Goal: Task Accomplishment & Management: Manage account settings

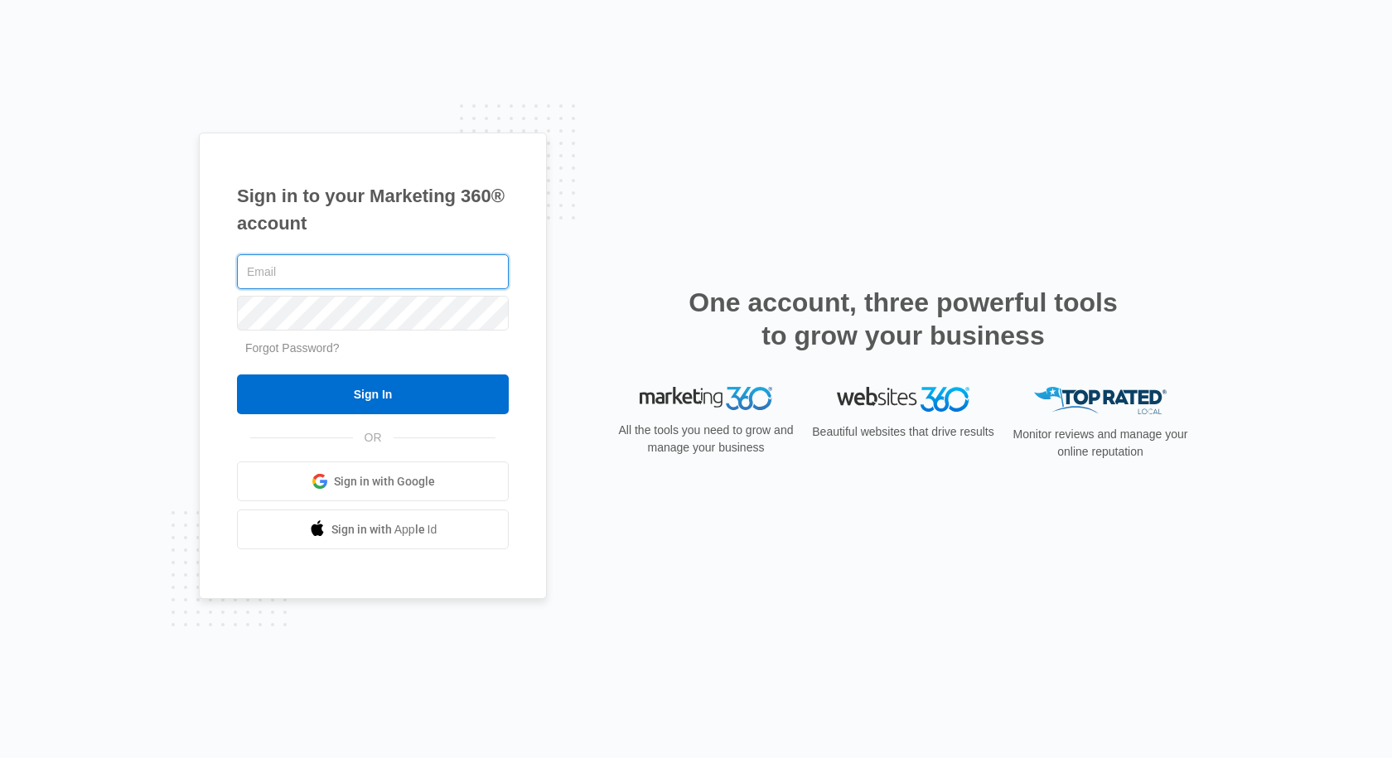
type input "[PERSON_NAME][EMAIL_ADDRESS][DOMAIN_NAME]"
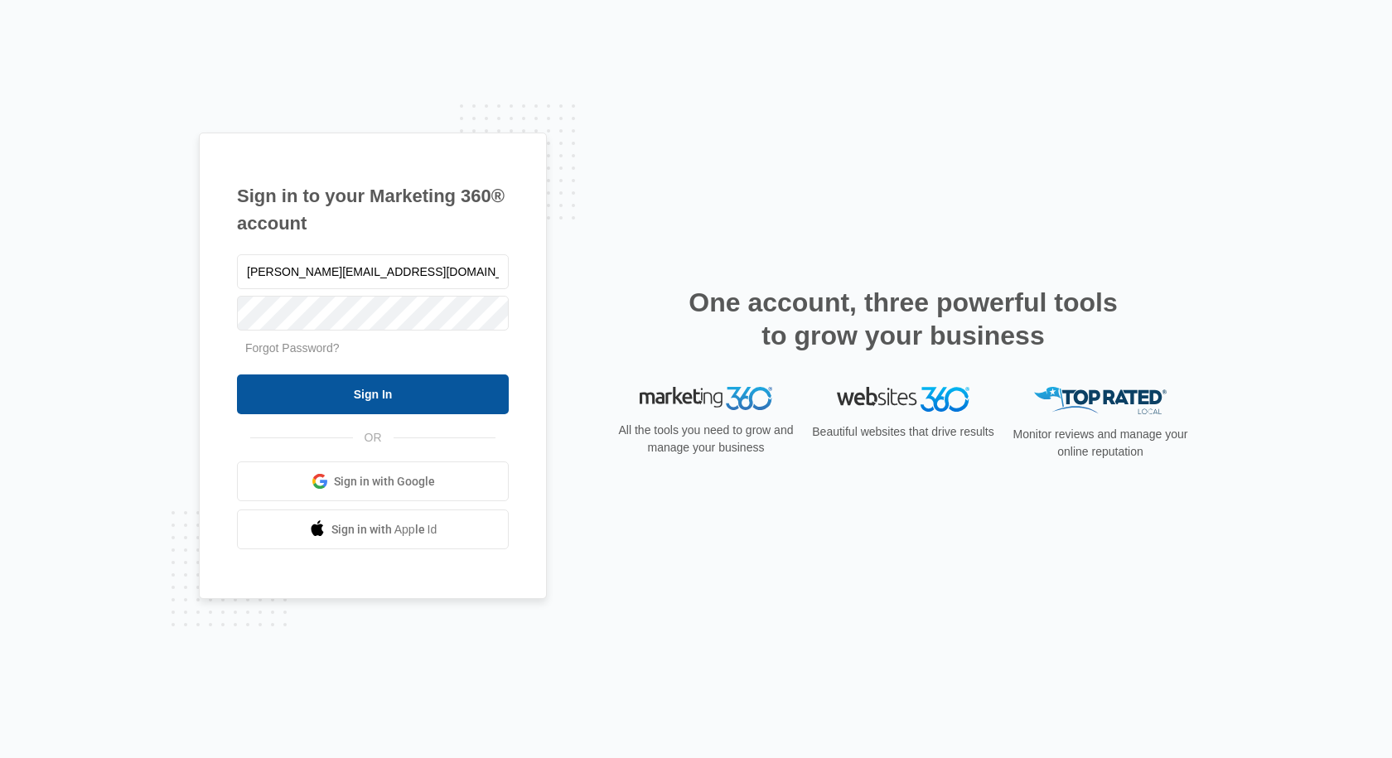
click at [380, 386] on input "Sign In" at bounding box center [373, 394] width 272 height 40
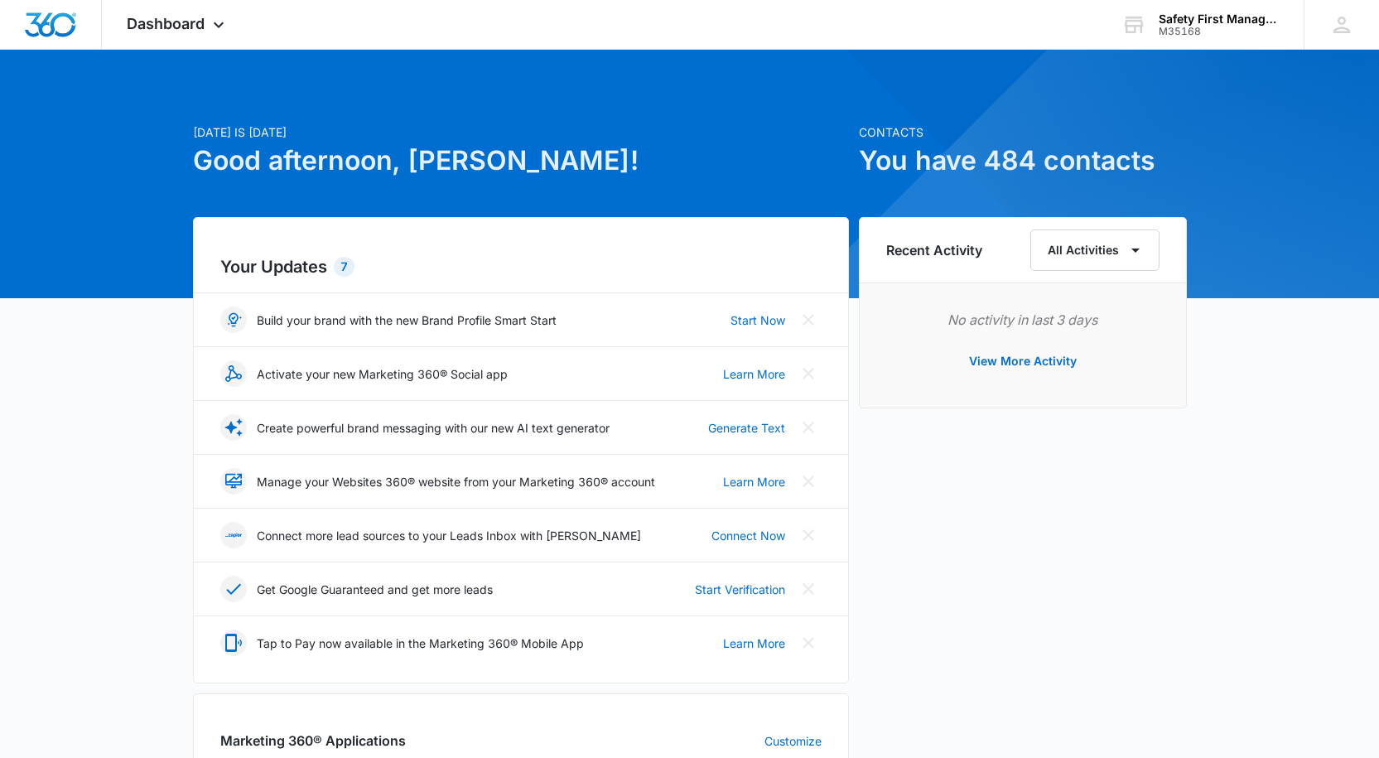
click at [144, 463] on div "[DATE] is [DATE] Good afternoon, [PERSON_NAME]! Contacts You have 484 contacts …" at bounding box center [689, 771] width 1379 height 1402
click at [1184, 31] on div "M35168" at bounding box center [1219, 32] width 121 height 12
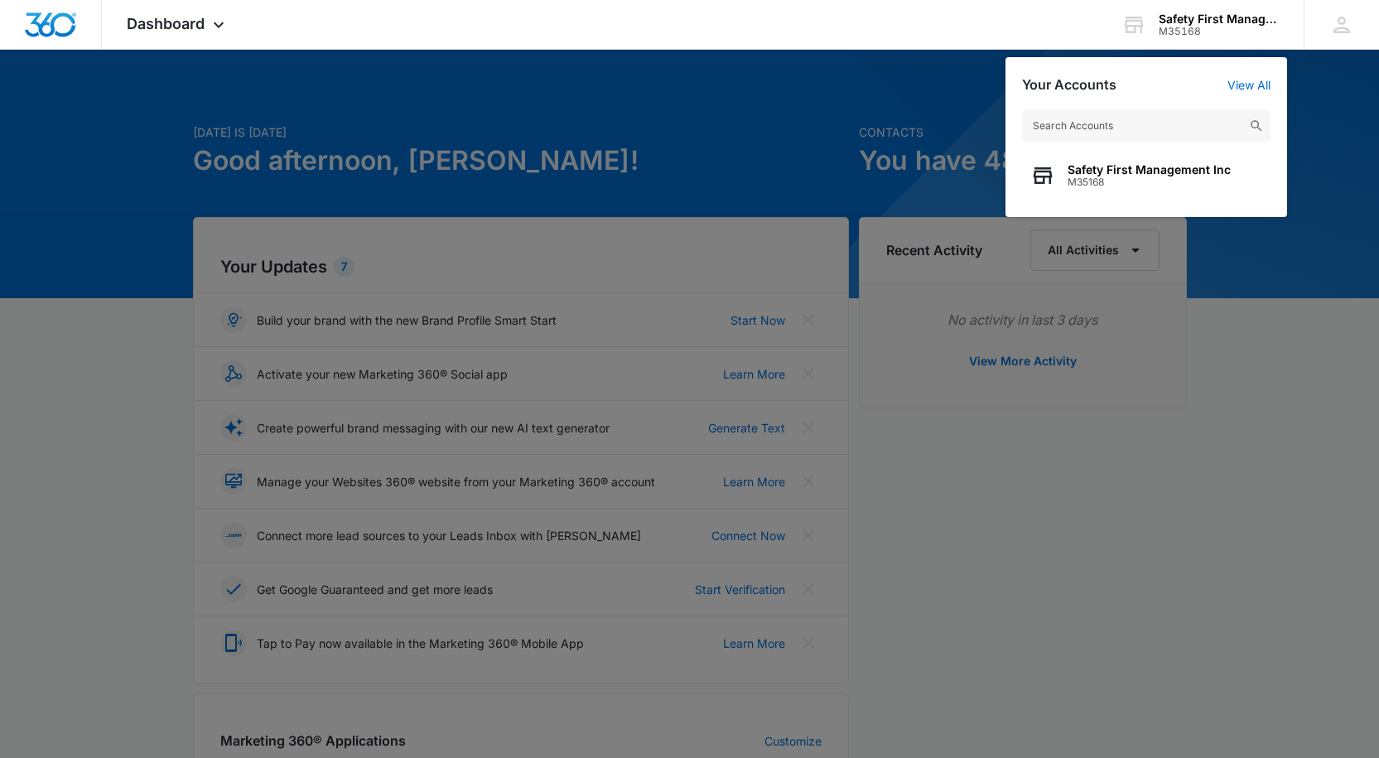
click at [1138, 370] on div at bounding box center [689, 379] width 1379 height 758
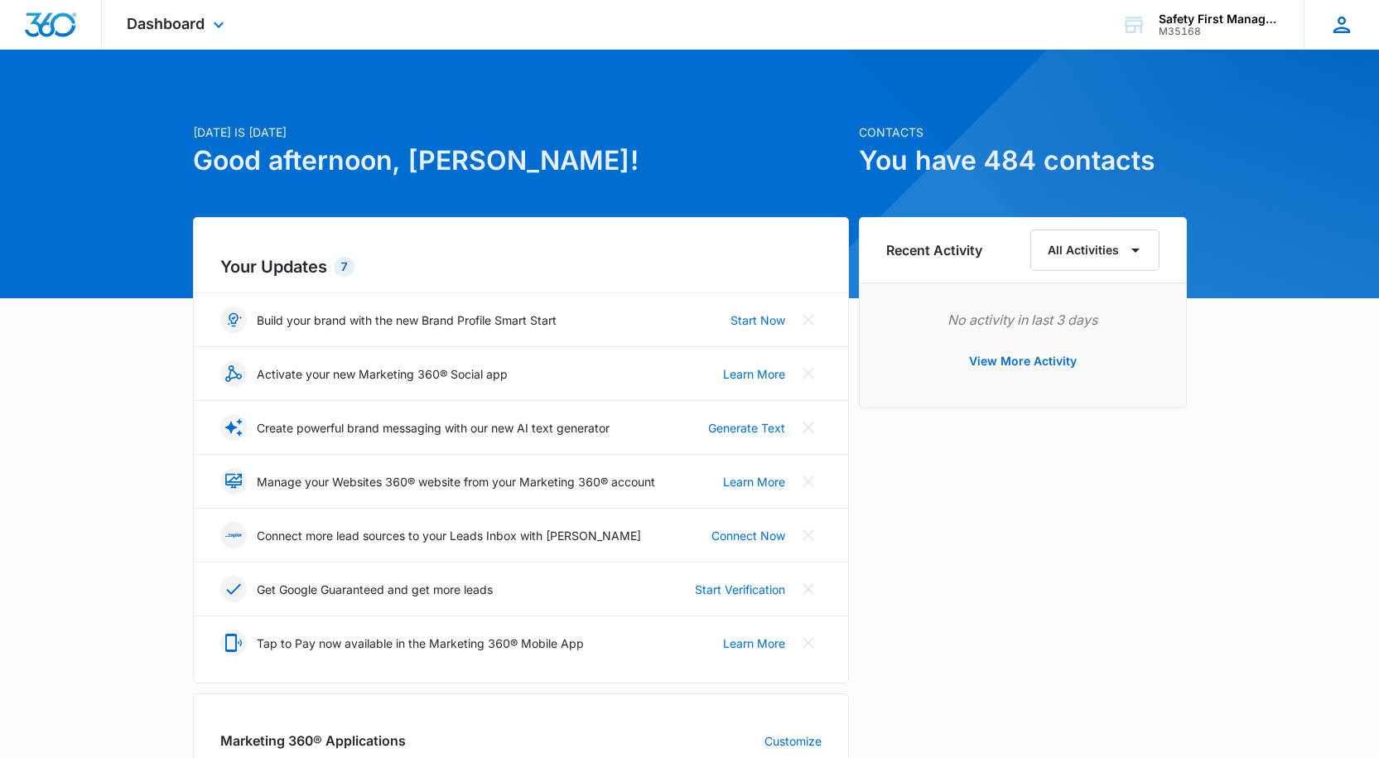
click at [1333, 22] on icon at bounding box center [1342, 24] width 25 height 25
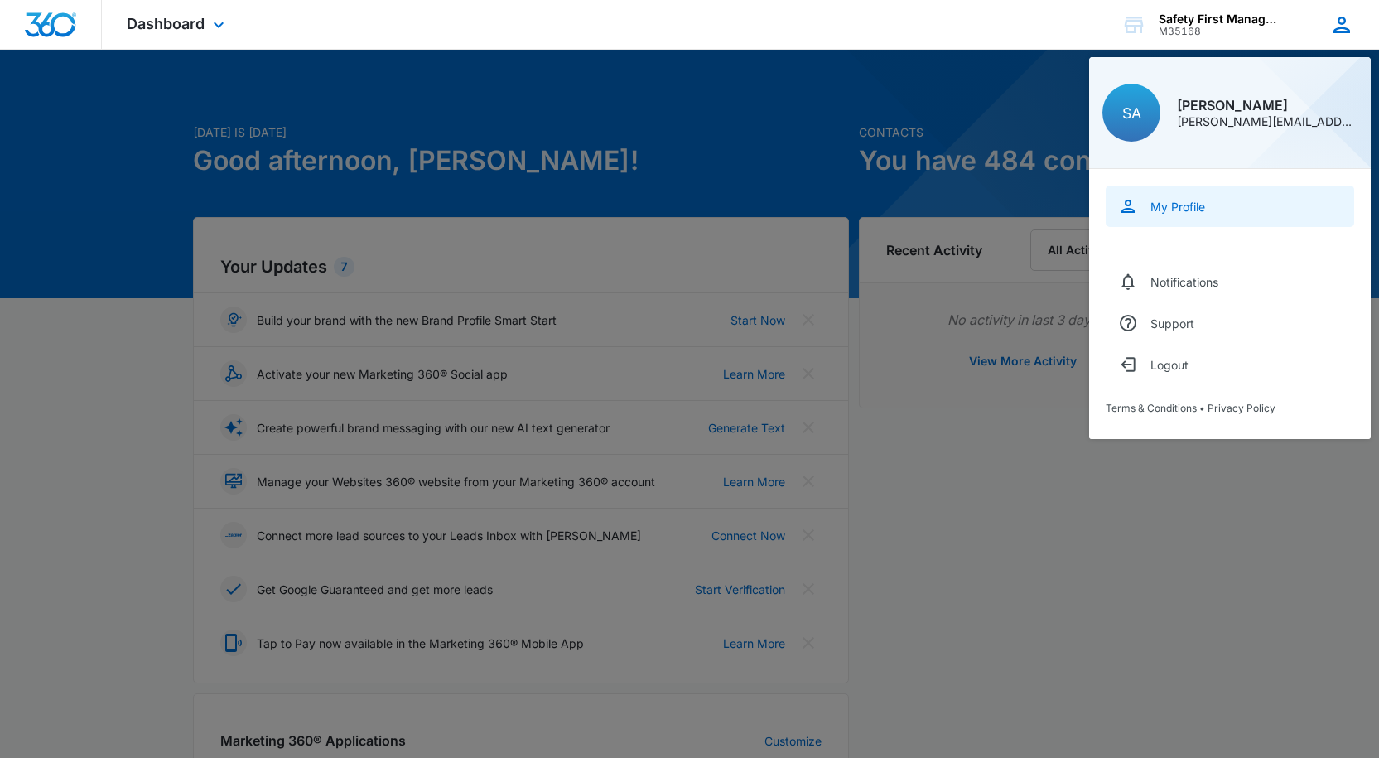
click at [1185, 212] on div "My Profile" at bounding box center [1178, 207] width 55 height 14
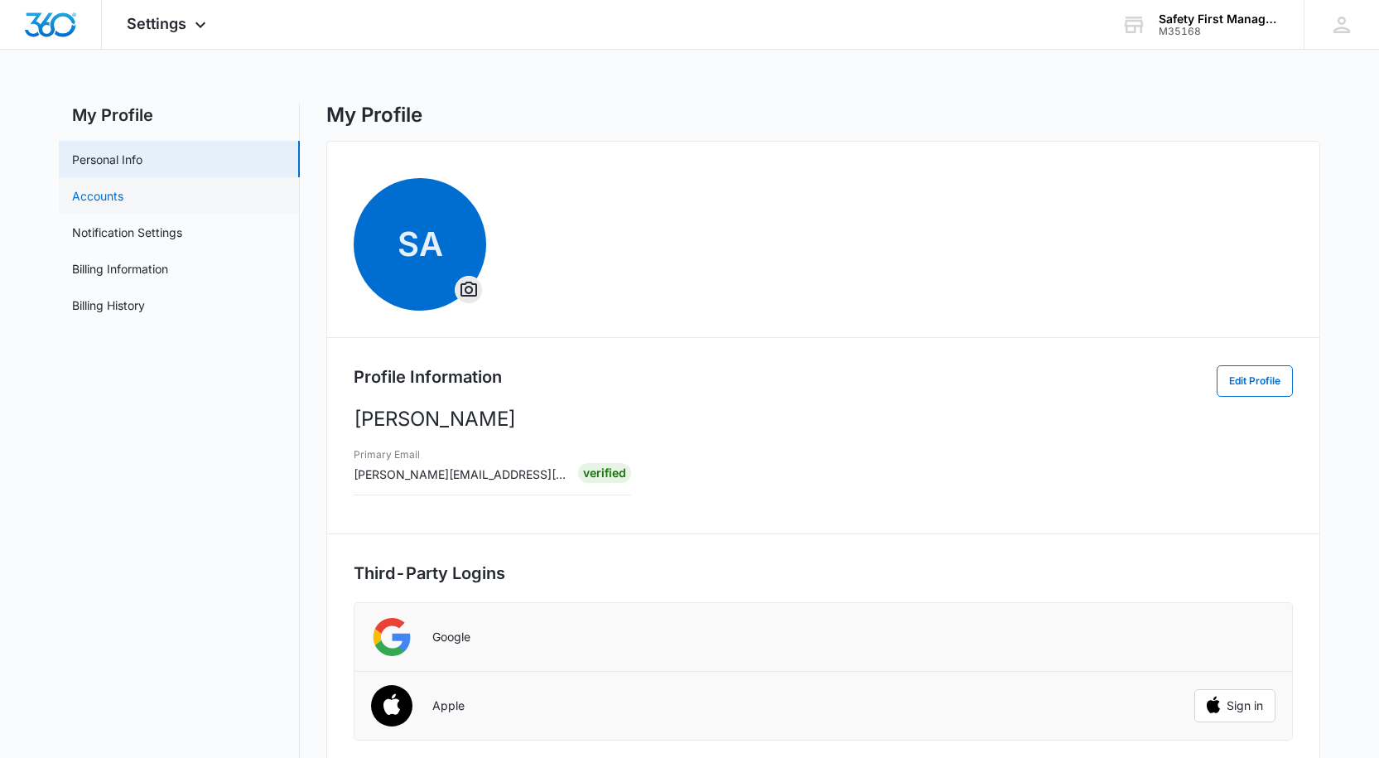
click at [97, 196] on link "Accounts" at bounding box center [97, 195] width 51 height 17
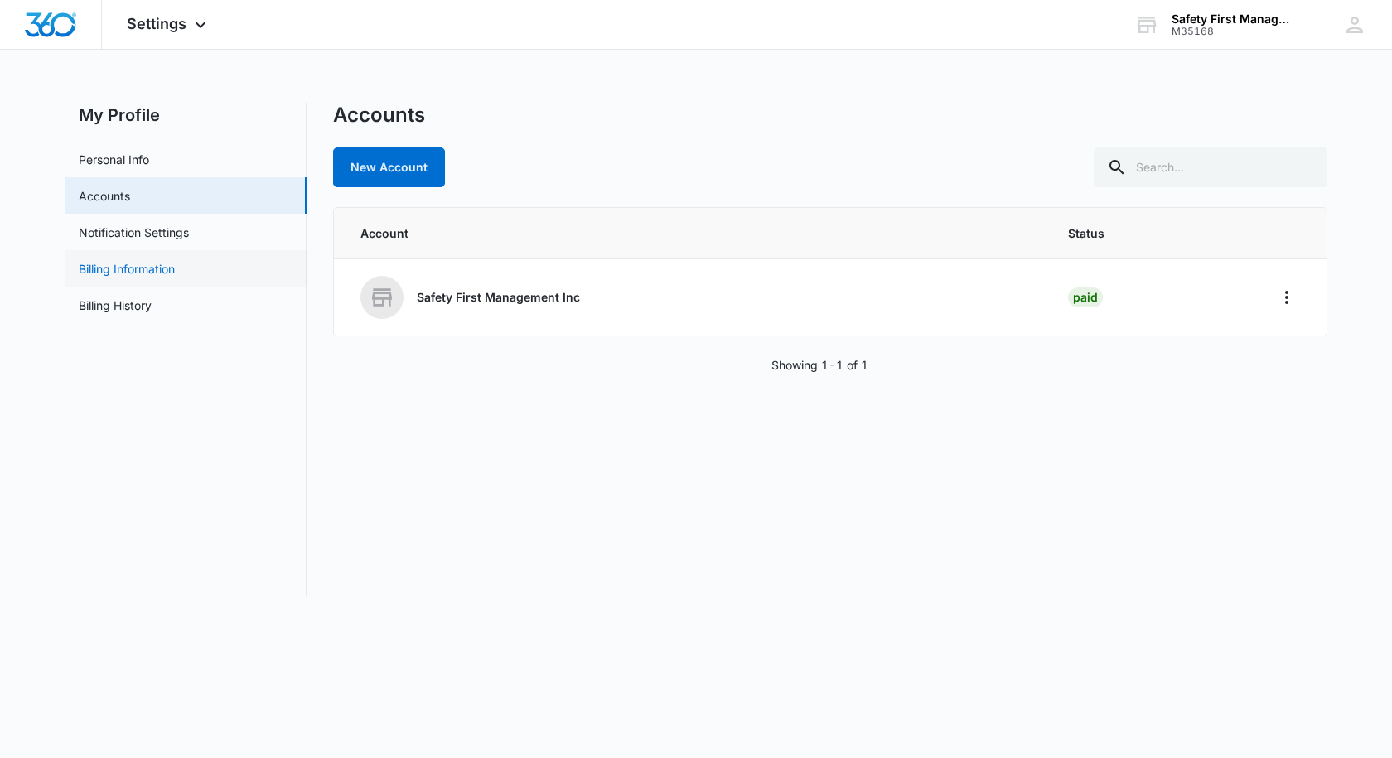
click at [145, 263] on link "Billing Information" at bounding box center [127, 268] width 96 height 17
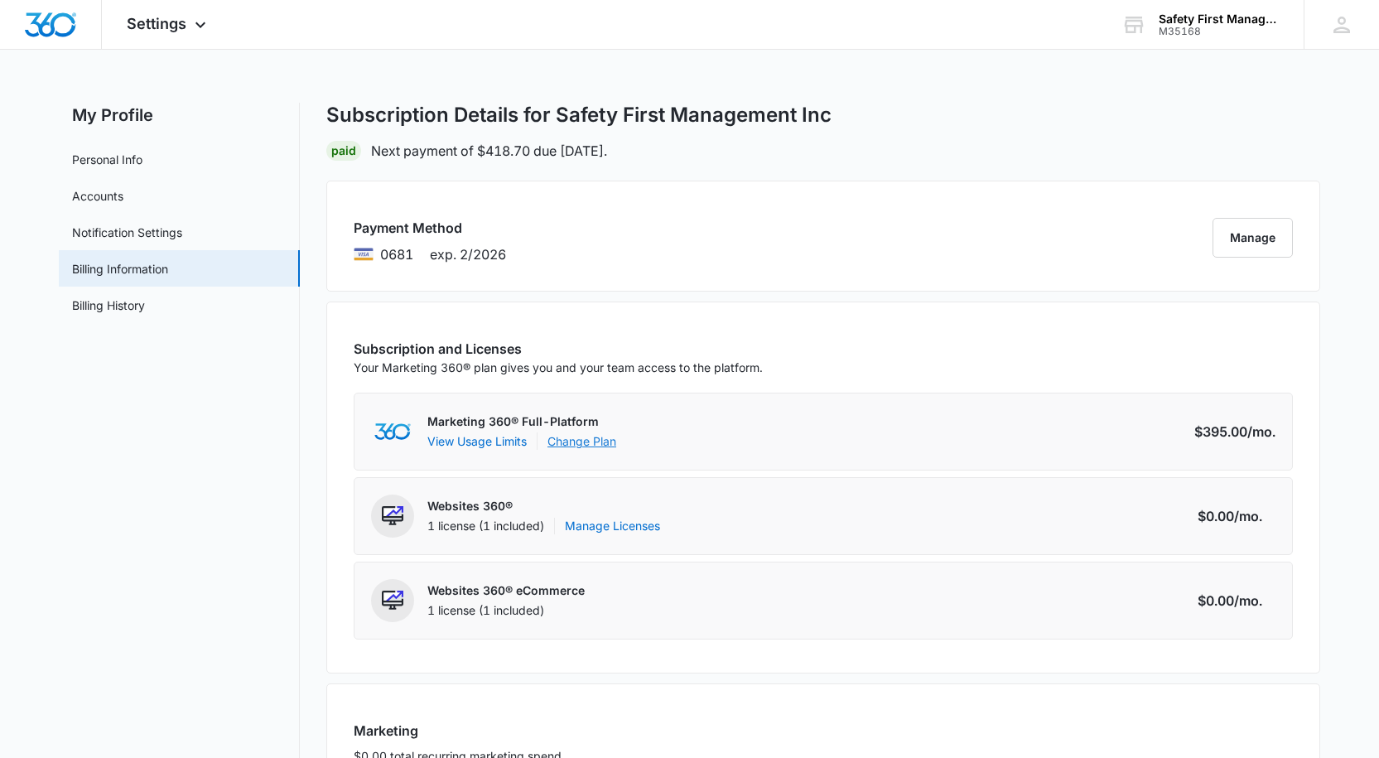
click at [582, 439] on link "Change Plan" at bounding box center [582, 440] width 69 height 17
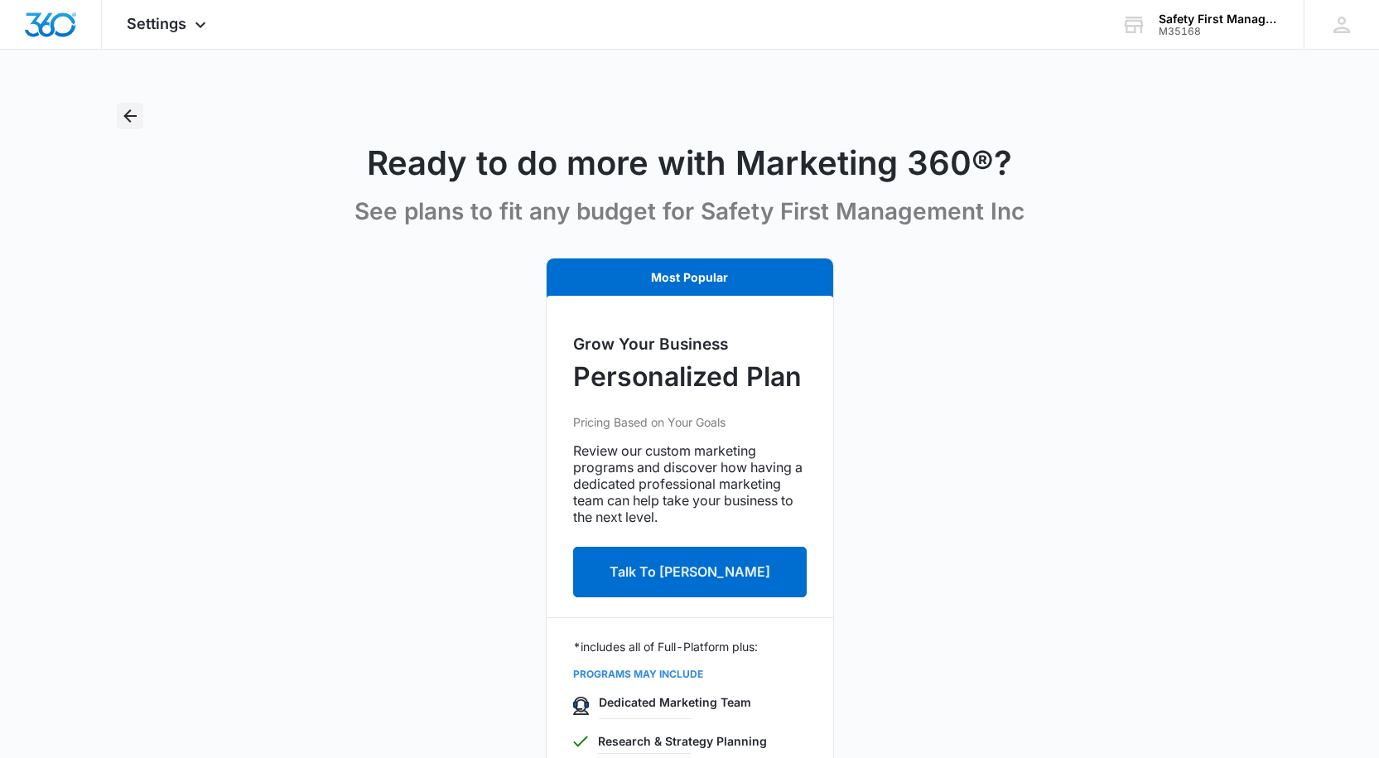
click at [132, 114] on icon "Back" at bounding box center [130, 116] width 20 height 20
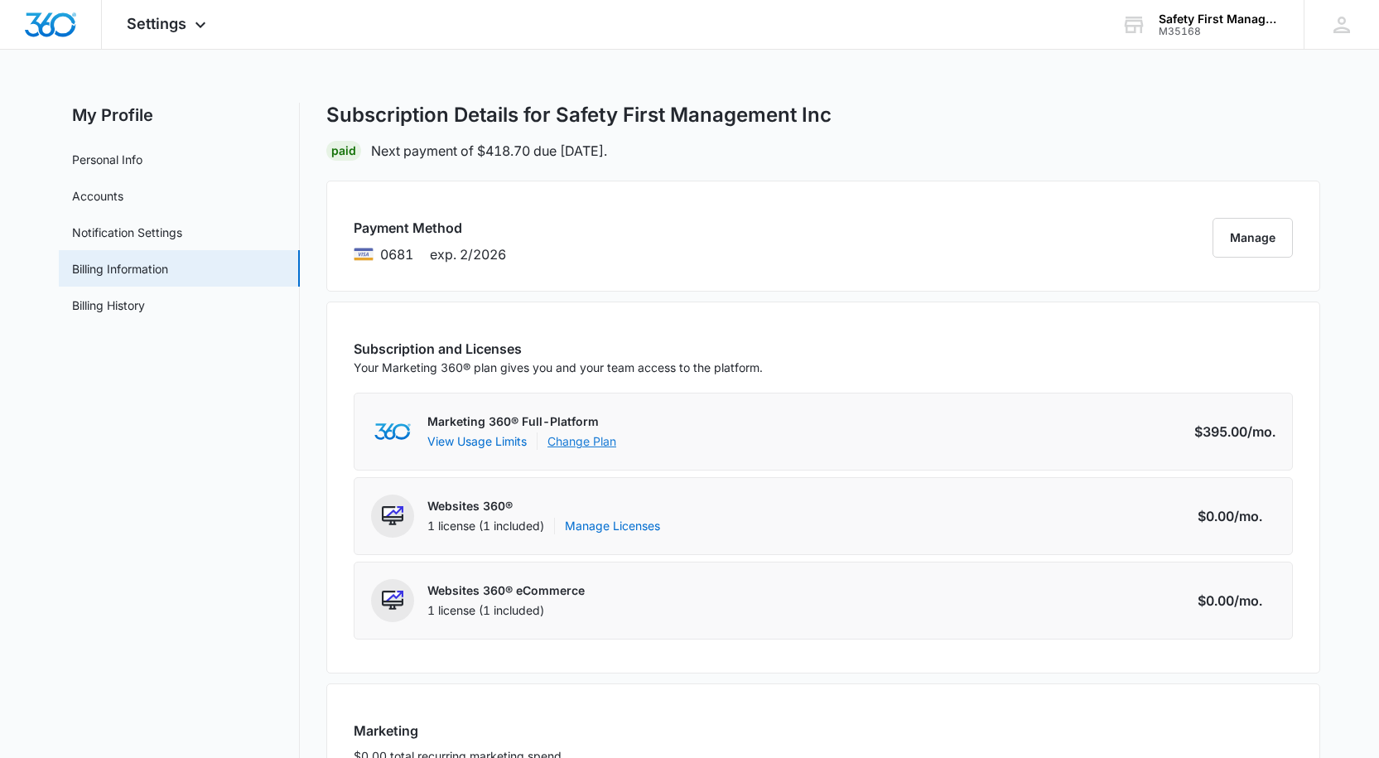
click at [583, 442] on link "Change Plan" at bounding box center [582, 440] width 69 height 17
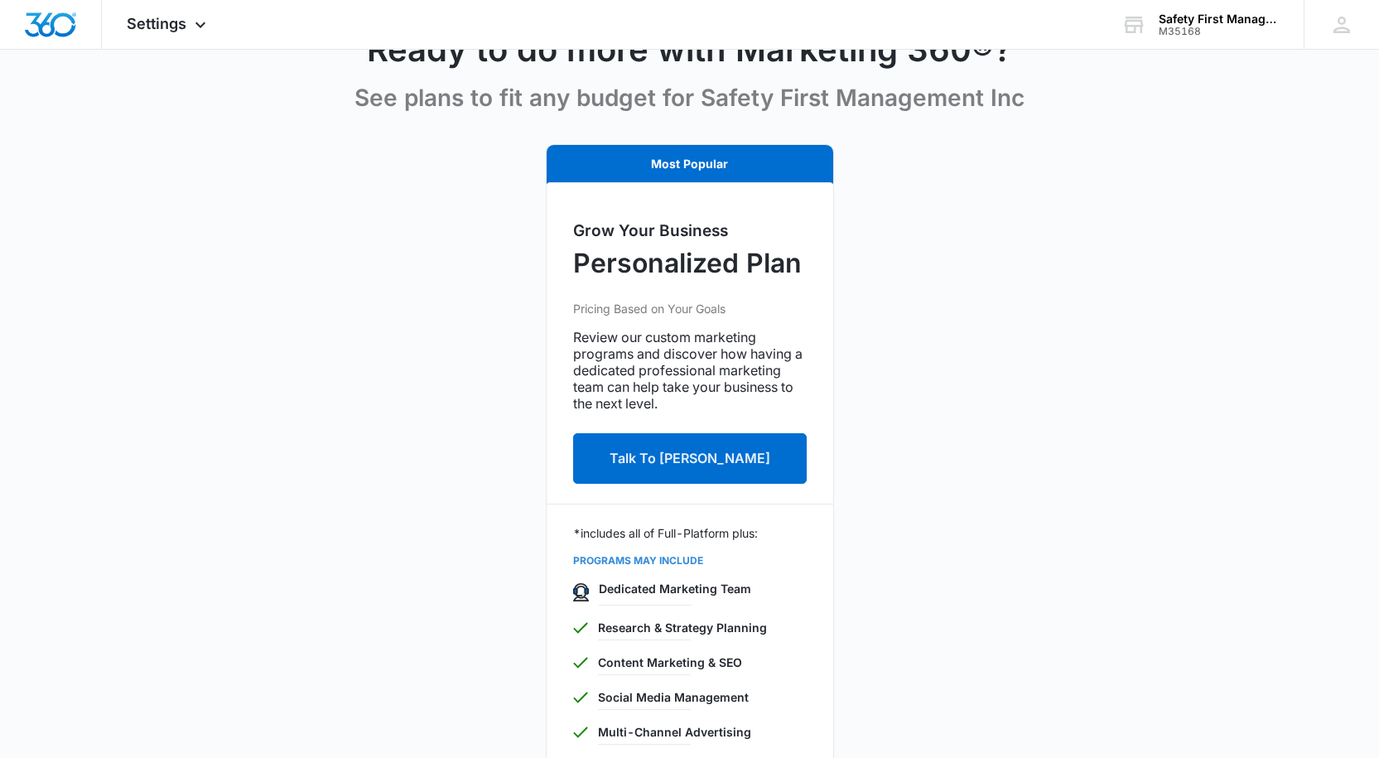
scroll to position [249, 0]
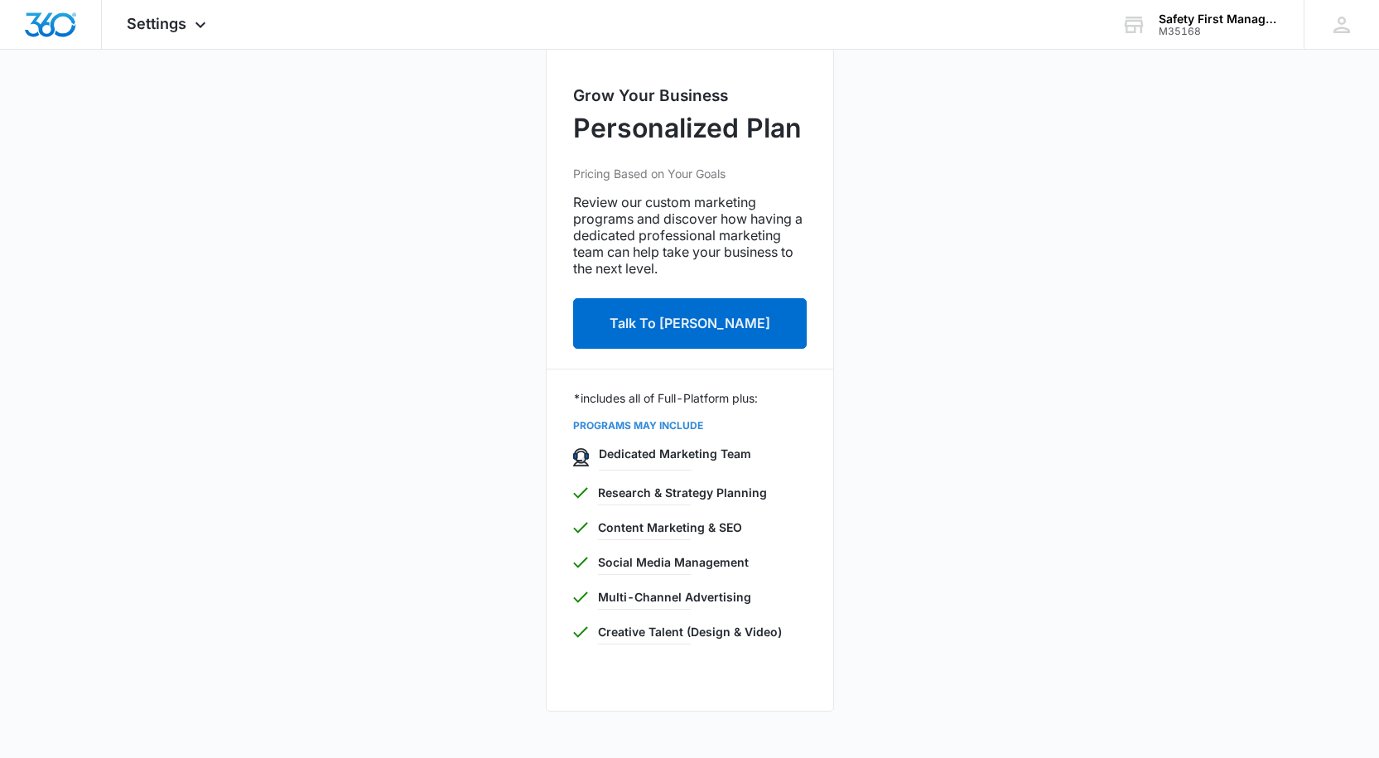
click at [657, 426] on p "PROGRAMS MAY INCLUDE" at bounding box center [690, 425] width 234 height 15
click at [577, 493] on img at bounding box center [580, 493] width 15 height 12
click at [581, 529] on img at bounding box center [580, 528] width 15 height 12
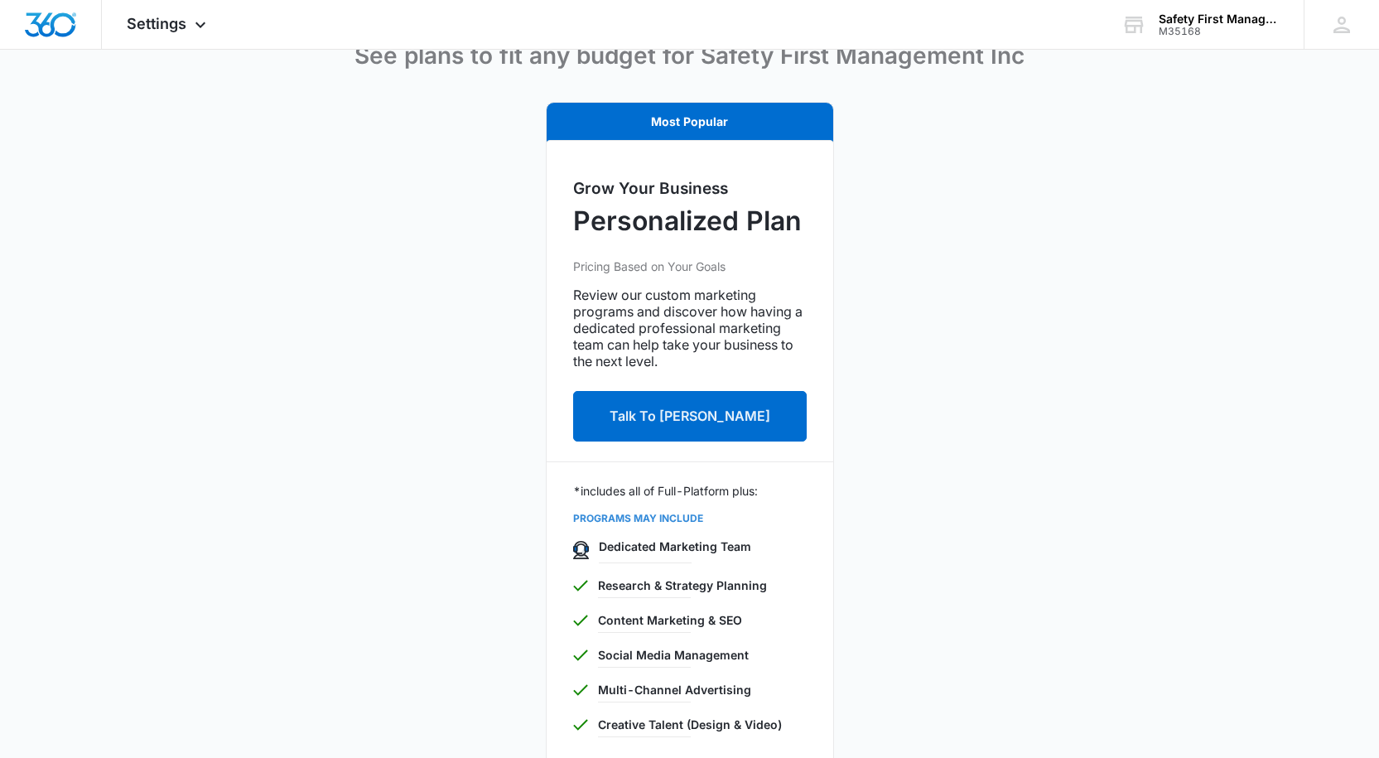
scroll to position [331, 0]
